Goal: Information Seeking & Learning: Understand process/instructions

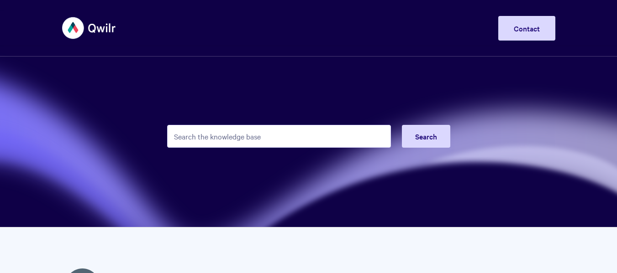
click at [294, 141] on input "Search the knowledge base" at bounding box center [279, 136] width 224 height 23
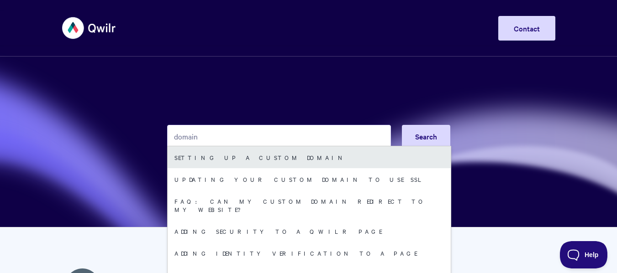
type input "domain"
click at [269, 157] on link "Setting up a Custom Domain" at bounding box center [308, 157] width 283 height 22
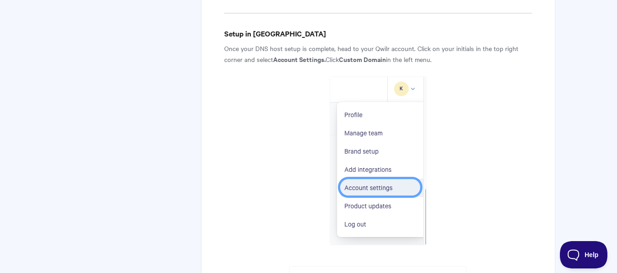
scroll to position [1156, 0]
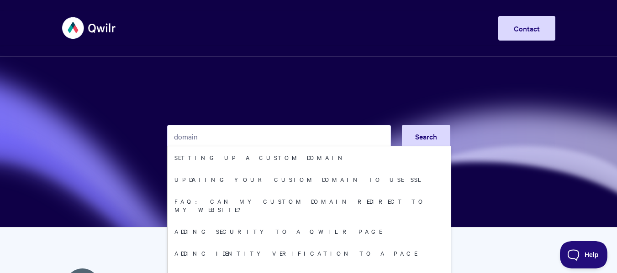
type input "domain"
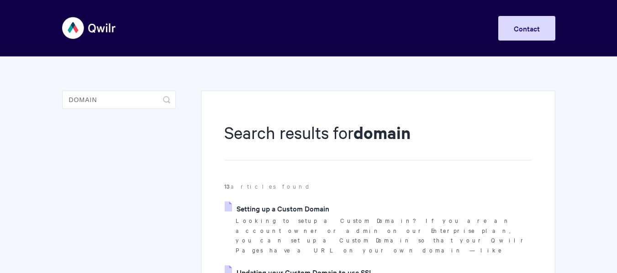
scroll to position [61, 0]
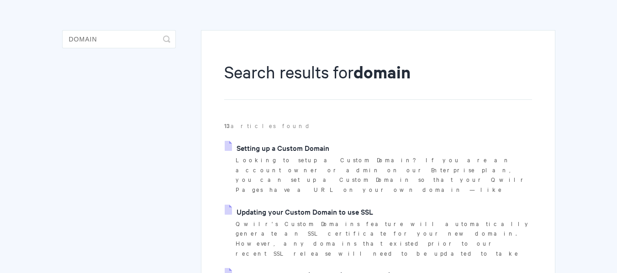
click at [288, 152] on link "Setting up a Custom Domain" at bounding box center [277, 148] width 105 height 14
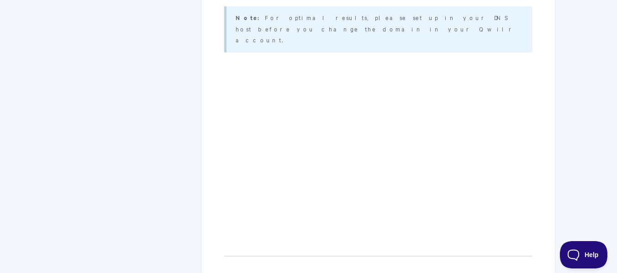
scroll to position [405, 0]
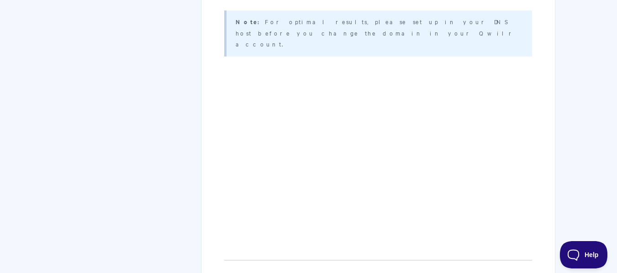
drag, startPoint x: 170, startPoint y: 143, endPoint x: 183, endPoint y: 143, distance: 12.8
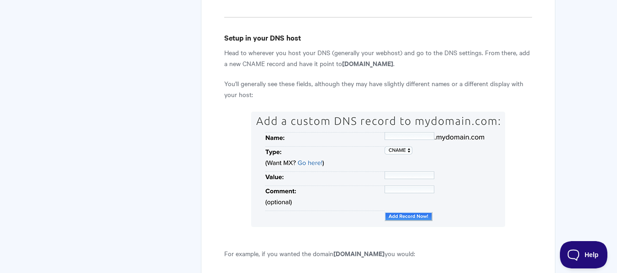
scroll to position [770, 0]
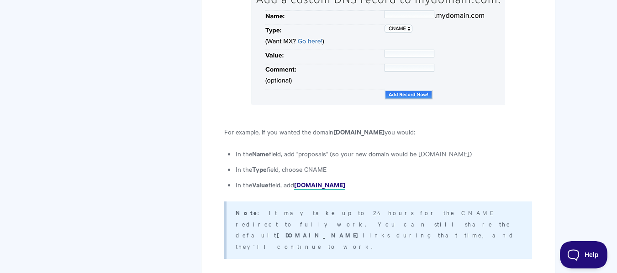
drag, startPoint x: 386, startPoint y: 124, endPoint x: 299, endPoint y: 132, distance: 87.1
click at [299, 179] on li "In the Value field, add [DOMAIN_NAME]" at bounding box center [383, 184] width 296 height 11
copy strong "[DOMAIN_NAME]"
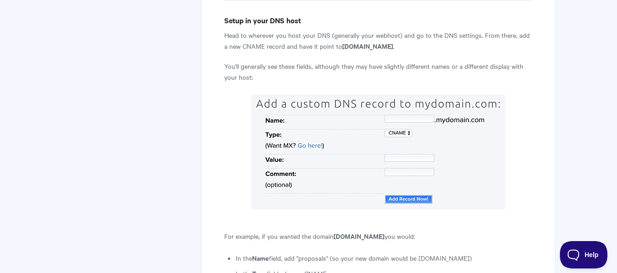
scroll to position [648, 0]
